Goal: Task Accomplishment & Management: Use online tool/utility

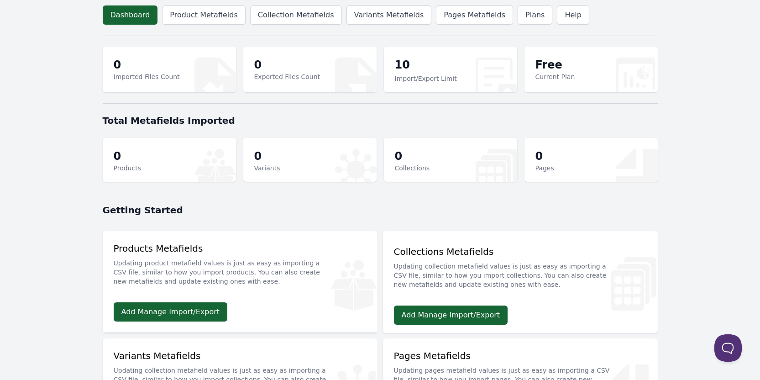
click at [51, 94] on body "Dashboard Product Metafields Collection Metafields Variants Metafields Pages Me…" at bounding box center [380, 294] width 760 height 589
click at [362, 9] on link "Variants Metafields" at bounding box center [389, 14] width 85 height 19
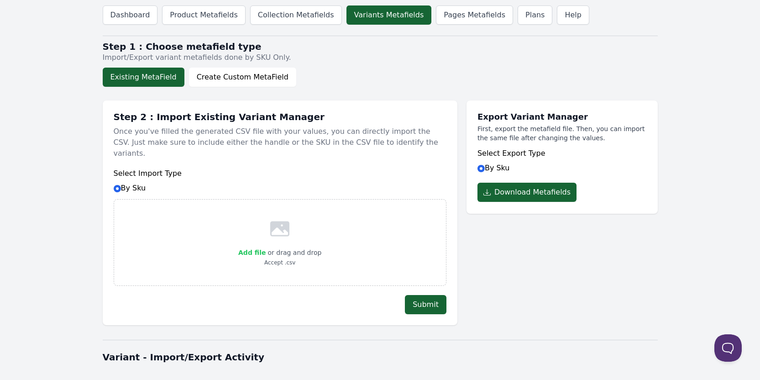
click at [259, 249] on span "Add file" at bounding box center [251, 252] width 27 height 7
click at [265, 247] on input "Add file" at bounding box center [265, 247] width 0 height 0
type input "C:\fakepath\product_variant_metafields2025-09-16_19-59-07 - product_variant_met…"
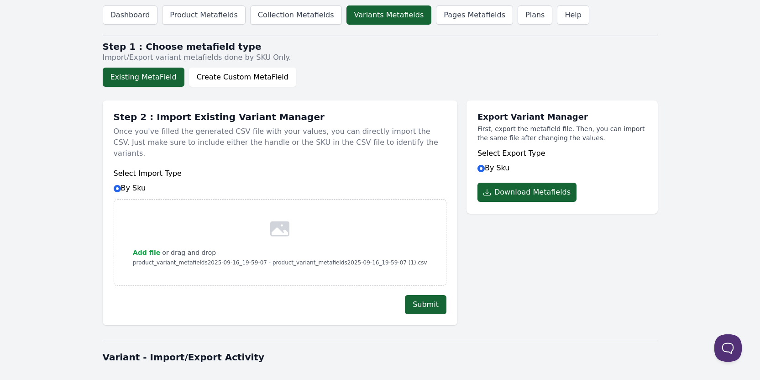
click at [497, 296] on div "Export Variant Manager First, export the metafield file. Then, you can import t…" at bounding box center [562, 208] width 191 height 234
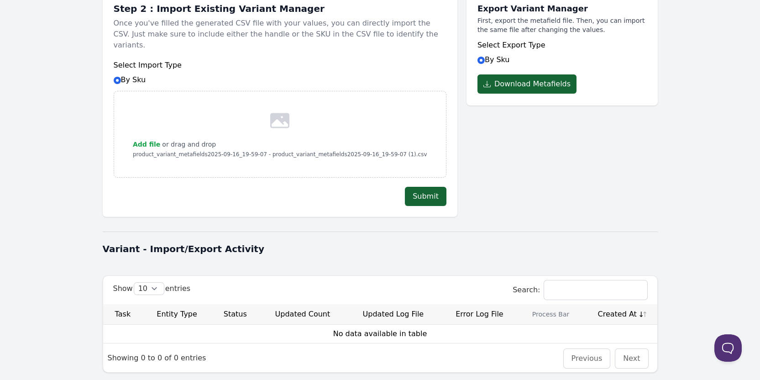
scroll to position [138, 0]
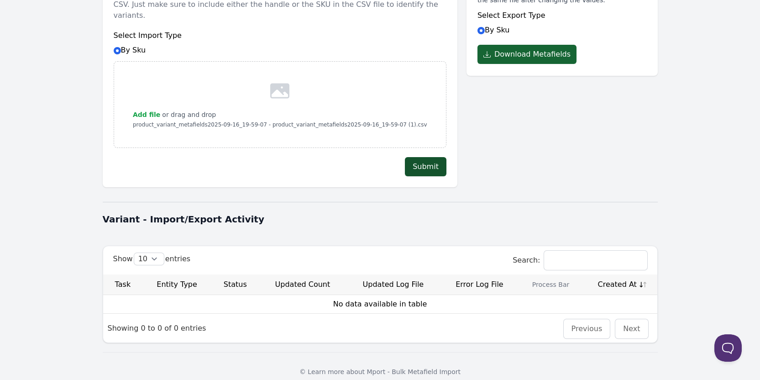
click at [421, 159] on button "Submit" at bounding box center [426, 166] width 42 height 19
click at [70, 132] on body "Dashboard Product Metafields Collection Metafields Variants Metafields Pages Me…" at bounding box center [380, 126] width 760 height 529
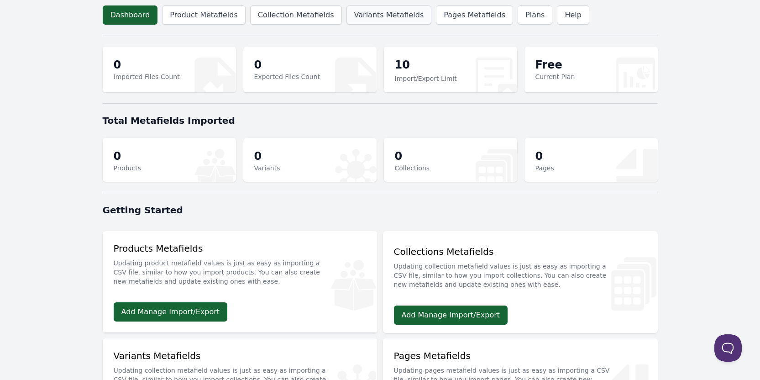
click at [371, 18] on link "Variants Metafields" at bounding box center [389, 14] width 85 height 19
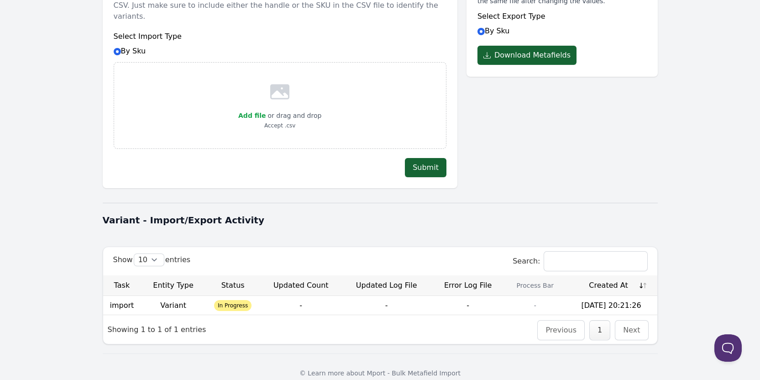
scroll to position [138, 0]
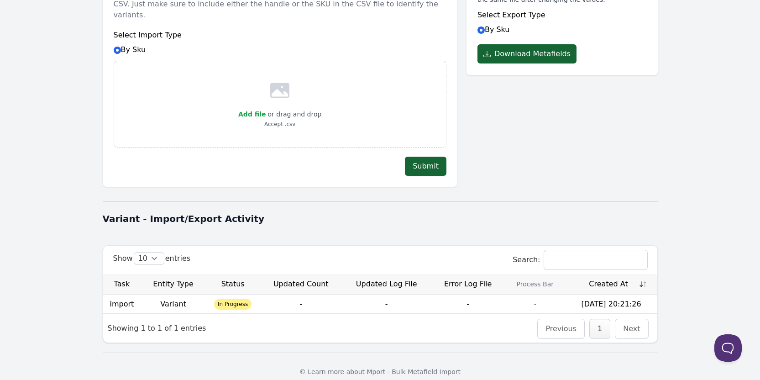
click at [39, 174] on body "Dashboard Product Metafields Collection Metafields Variants Metafields Pages Me…" at bounding box center [380, 126] width 760 height 529
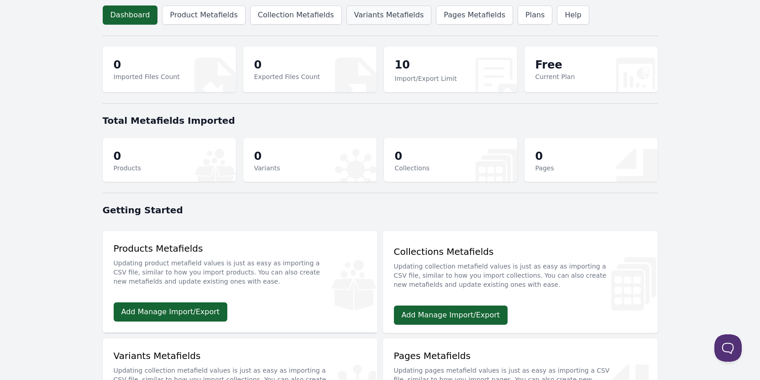
click at [365, 23] on link "Variants Metafields" at bounding box center [389, 14] width 85 height 19
click at [362, 20] on link "Variants Metafields" at bounding box center [389, 14] width 85 height 19
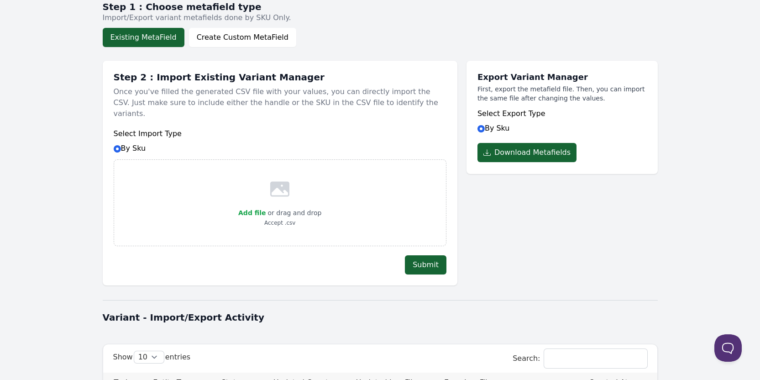
scroll to position [138, 0]
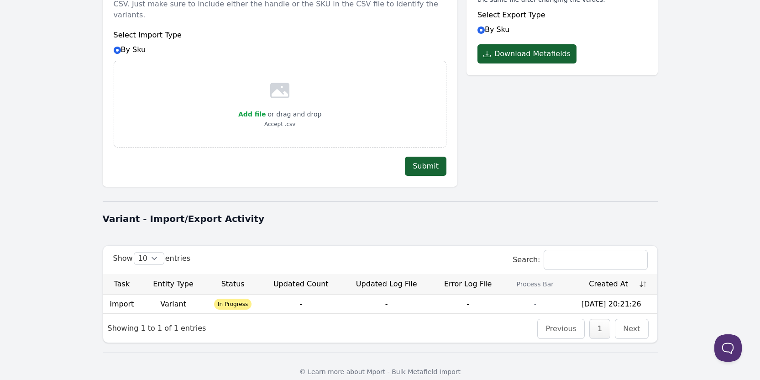
click at [240, 299] on span "In Progress" at bounding box center [232, 304] width 37 height 11
click at [102, 243] on div "Dashboard Product Metafields Collection Metafields Variants Metafields Pages Me…" at bounding box center [380, 126] width 585 height 529
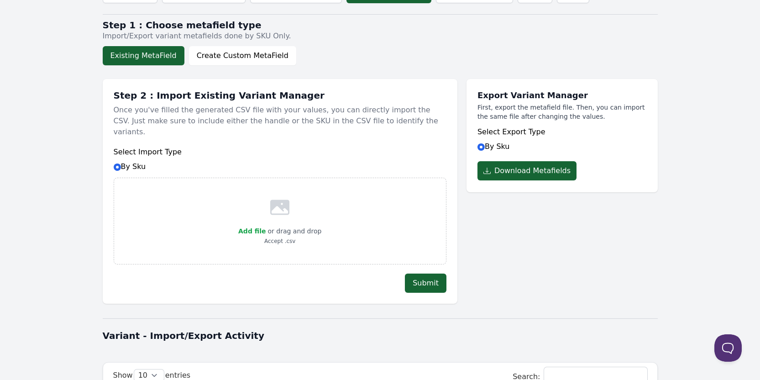
scroll to position [0, 0]
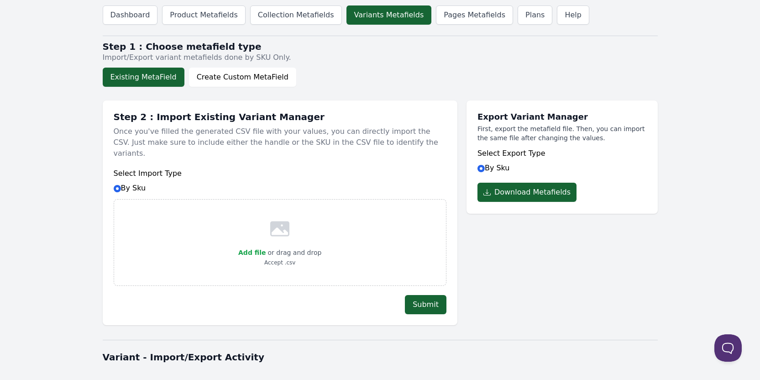
click at [70, 160] on body "Dashboard Product Metafields Collection Metafields Variants Metafields Pages Me…" at bounding box center [380, 264] width 760 height 529
click at [294, 9] on link "Collection Metafields" at bounding box center [296, 14] width 92 height 19
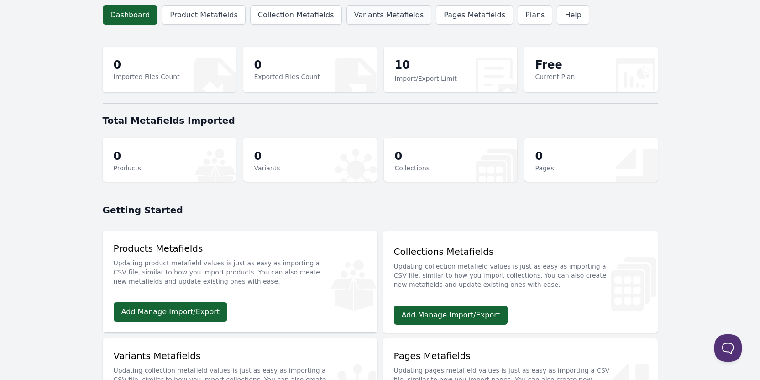
click at [375, 9] on link "Variants Metafields" at bounding box center [389, 14] width 85 height 19
